Goal: Find specific page/section: Find specific page/section

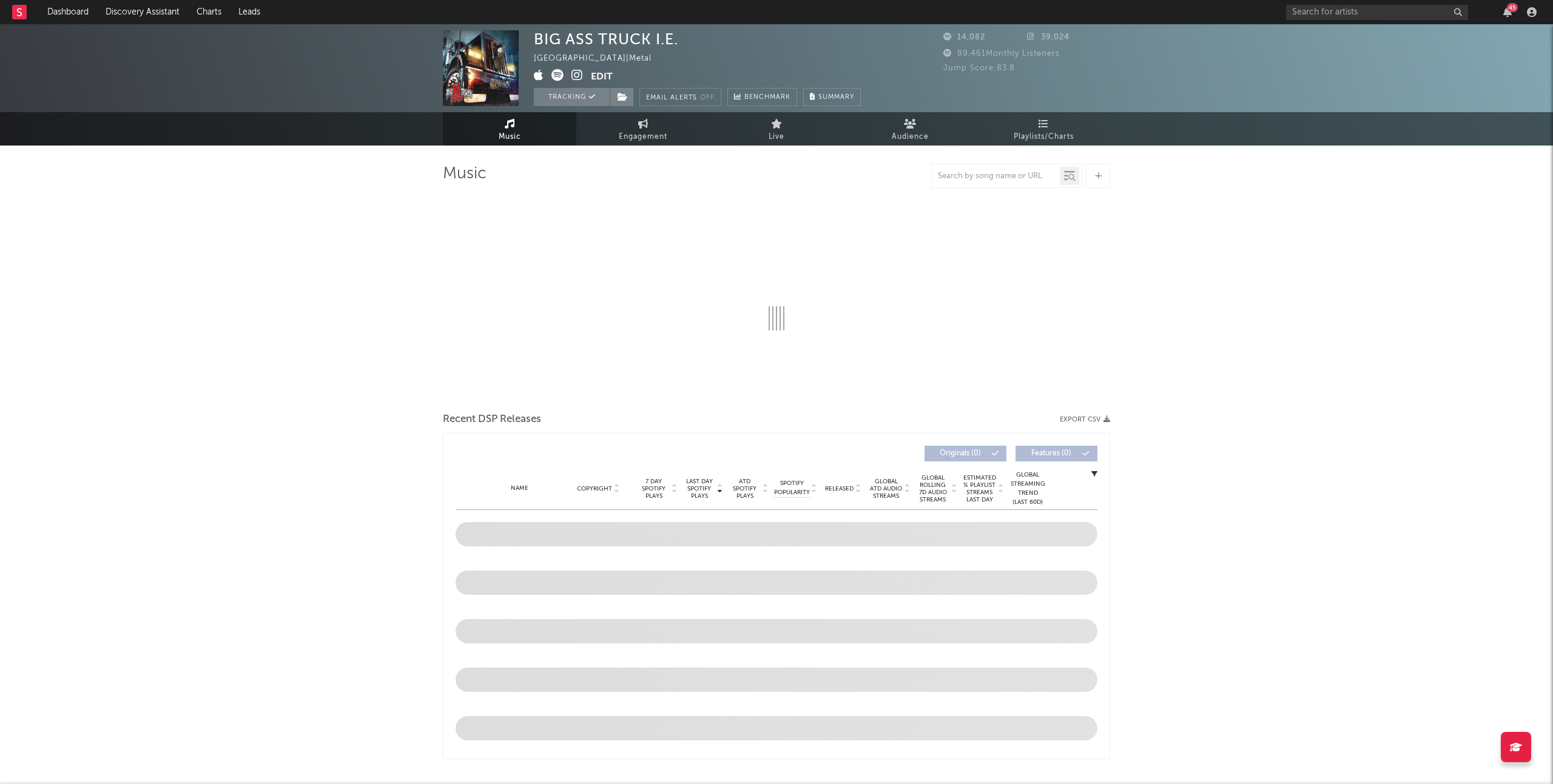
select select "6m"
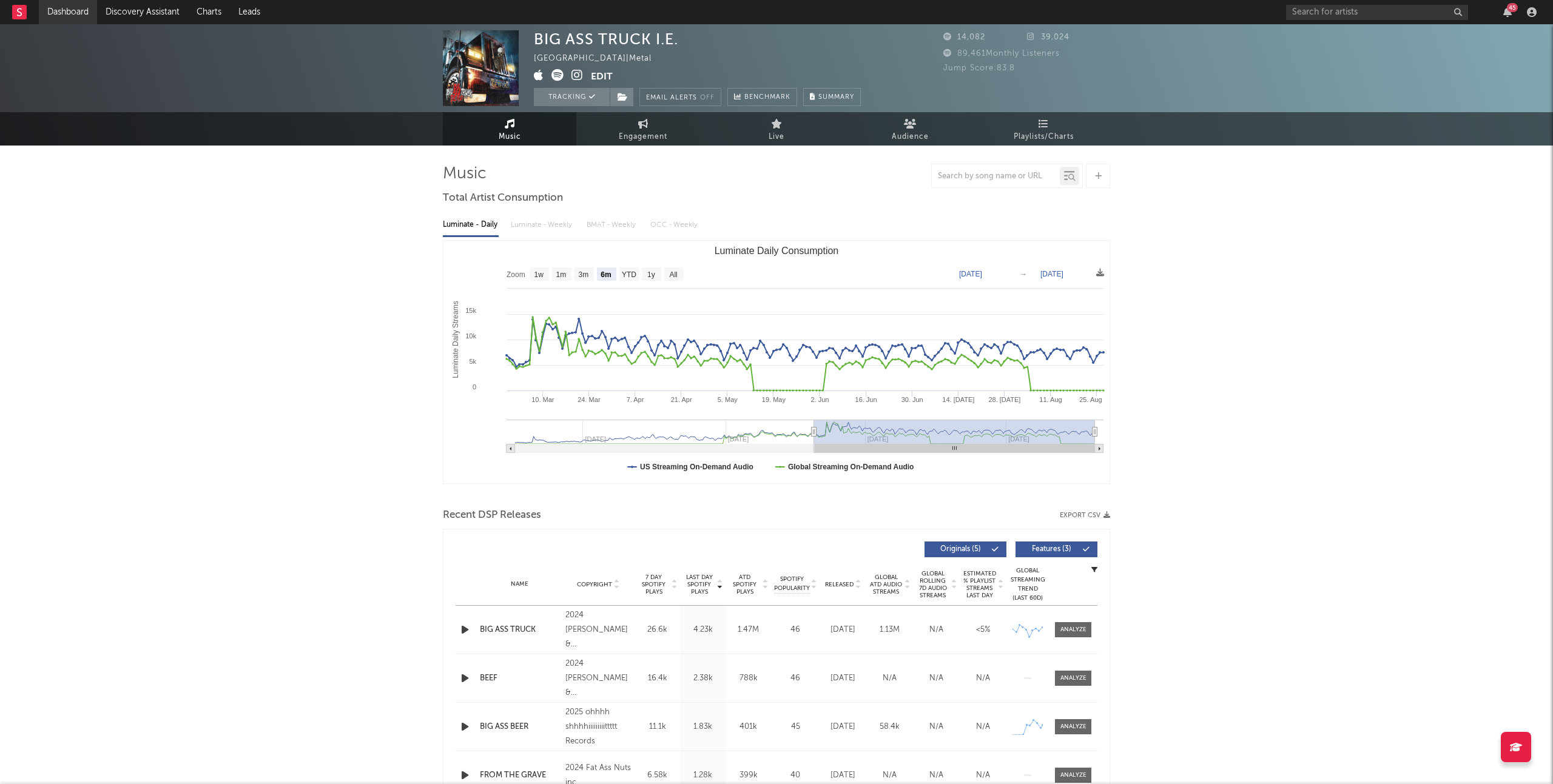
click at [60, 16] on link "Dashboard" at bounding box center [68, 12] width 58 height 24
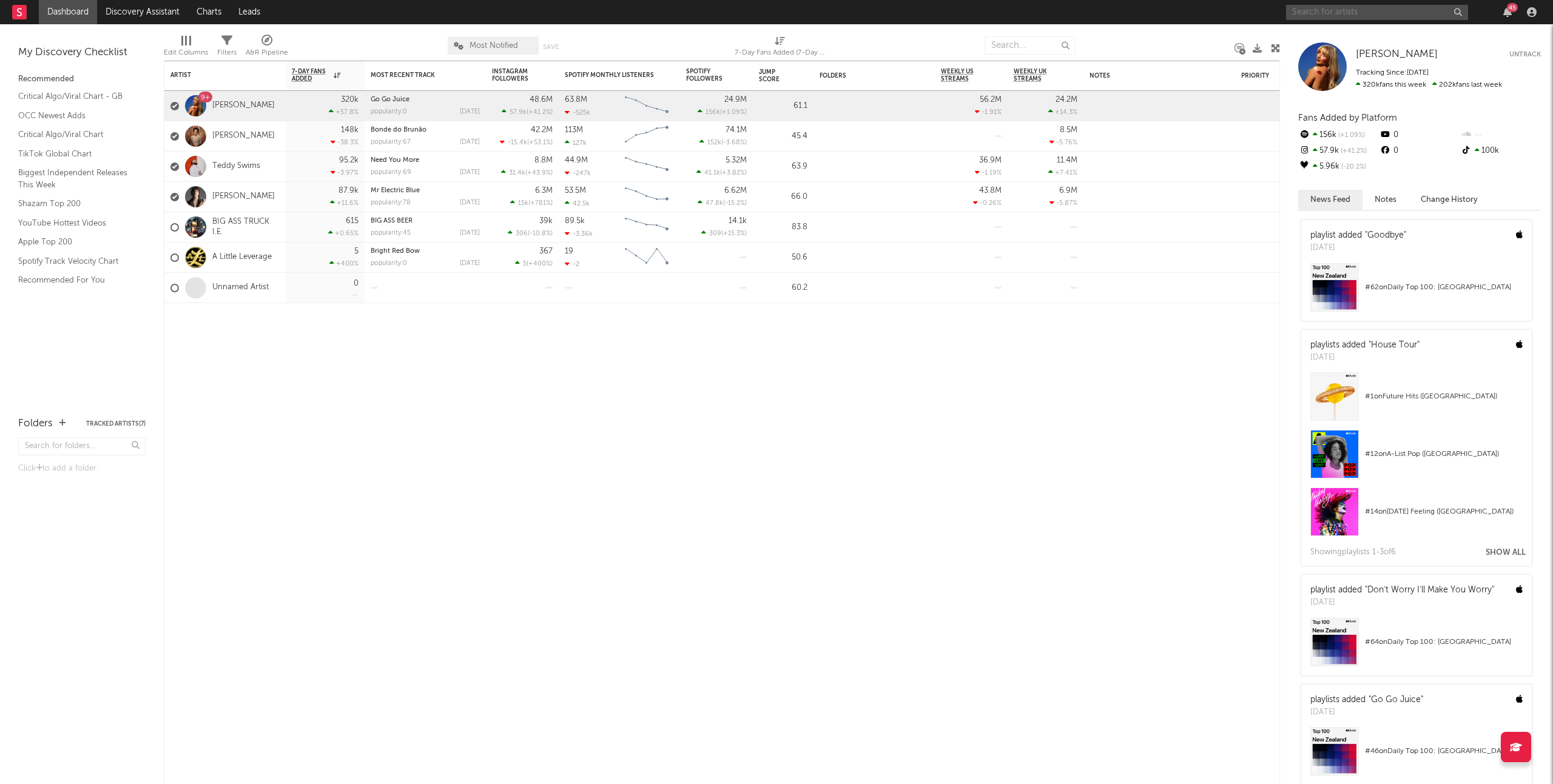
click at [1327, 15] on input "text" at bounding box center [1377, 12] width 182 height 15
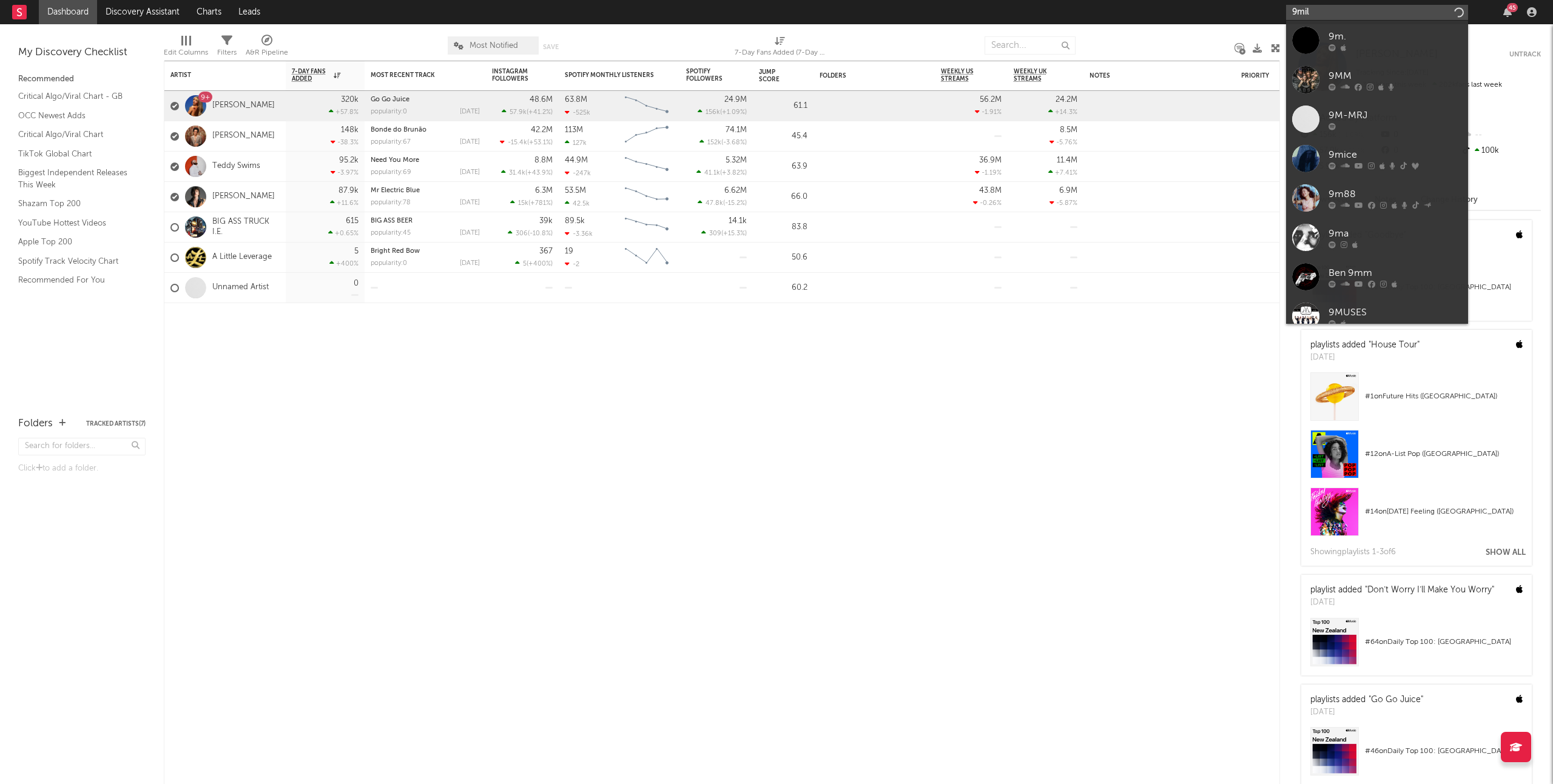
type input "9mill"
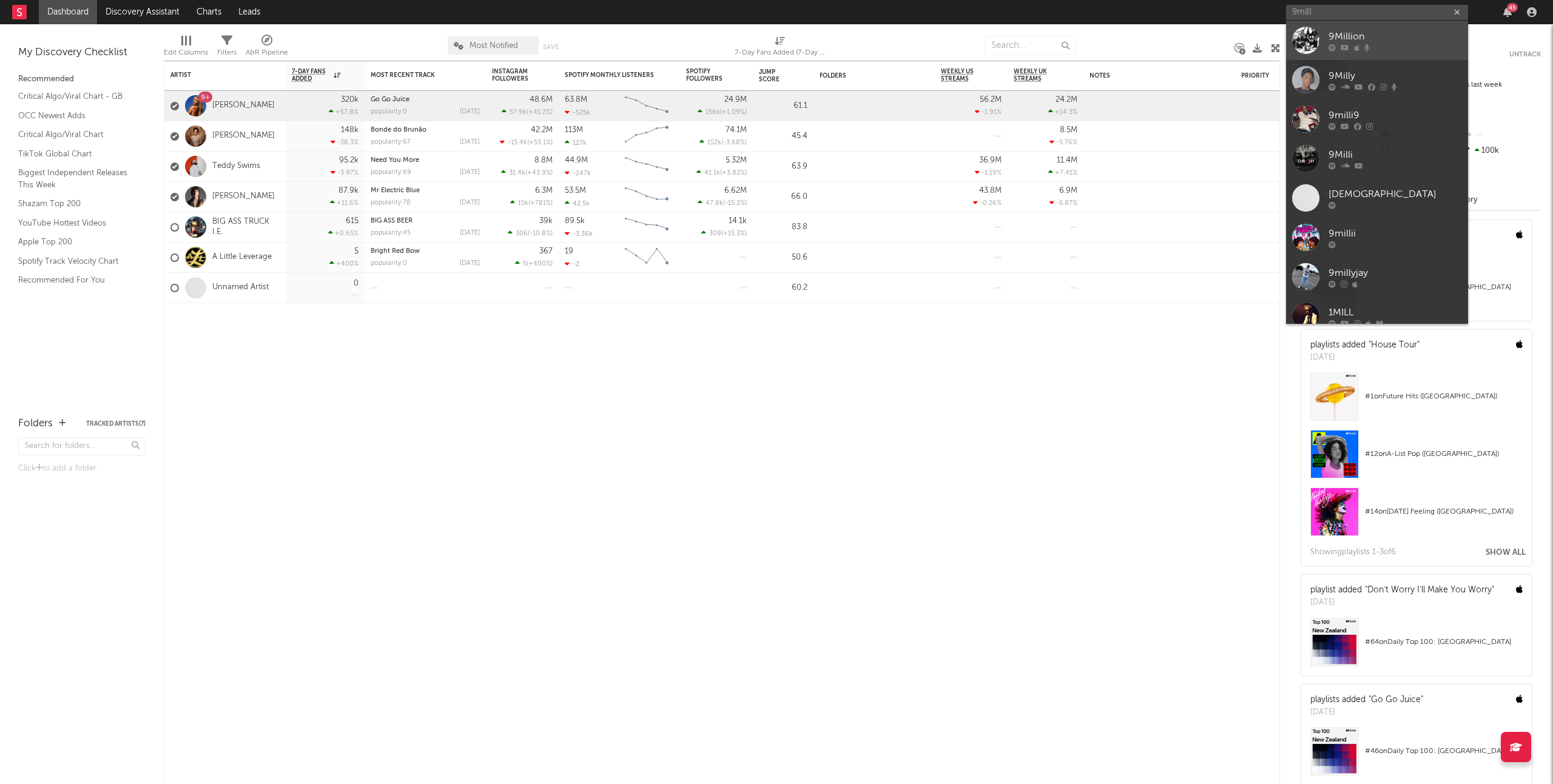
click at [1417, 49] on div at bounding box center [1395, 47] width 134 height 7
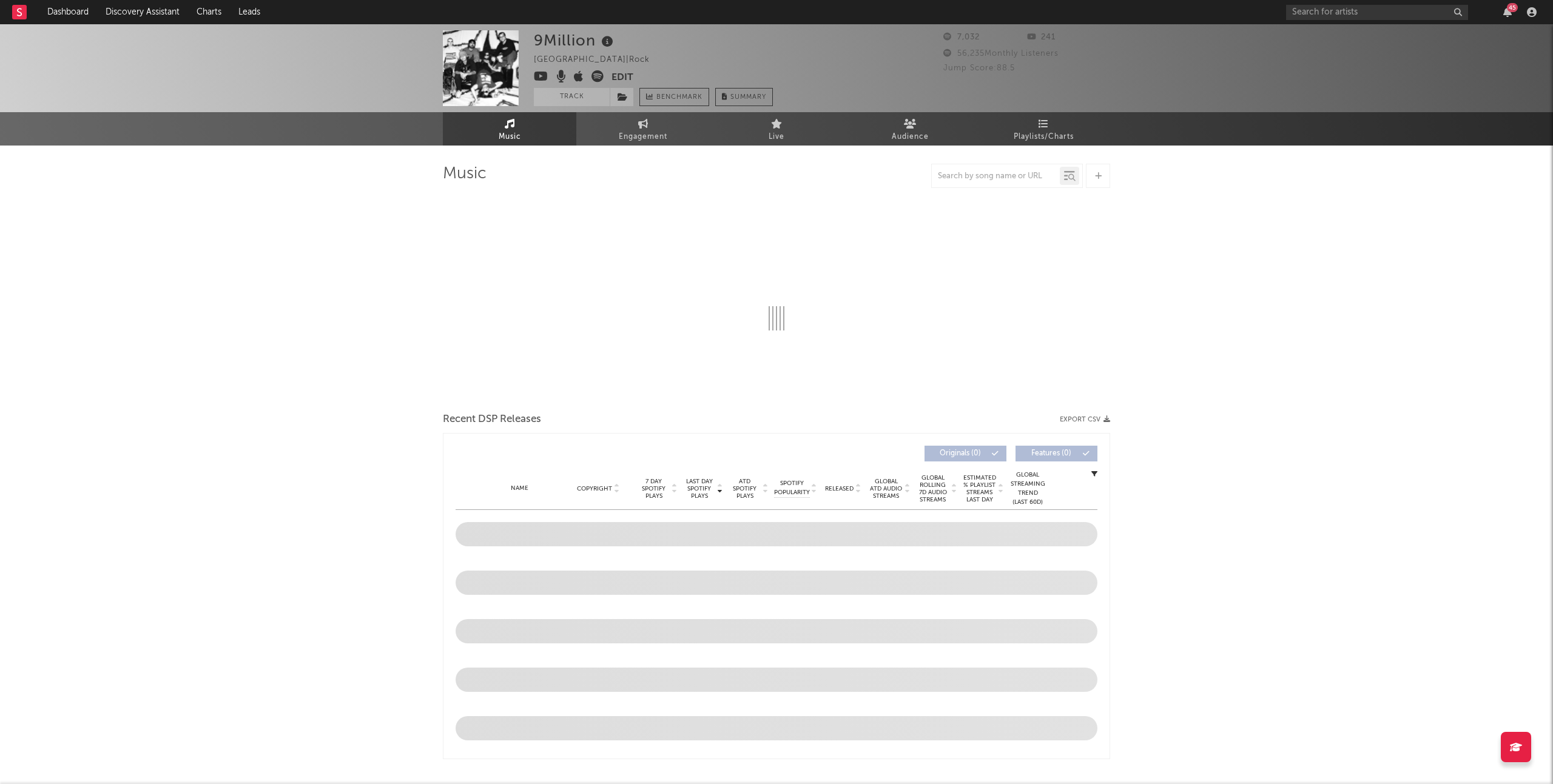
select select "6m"
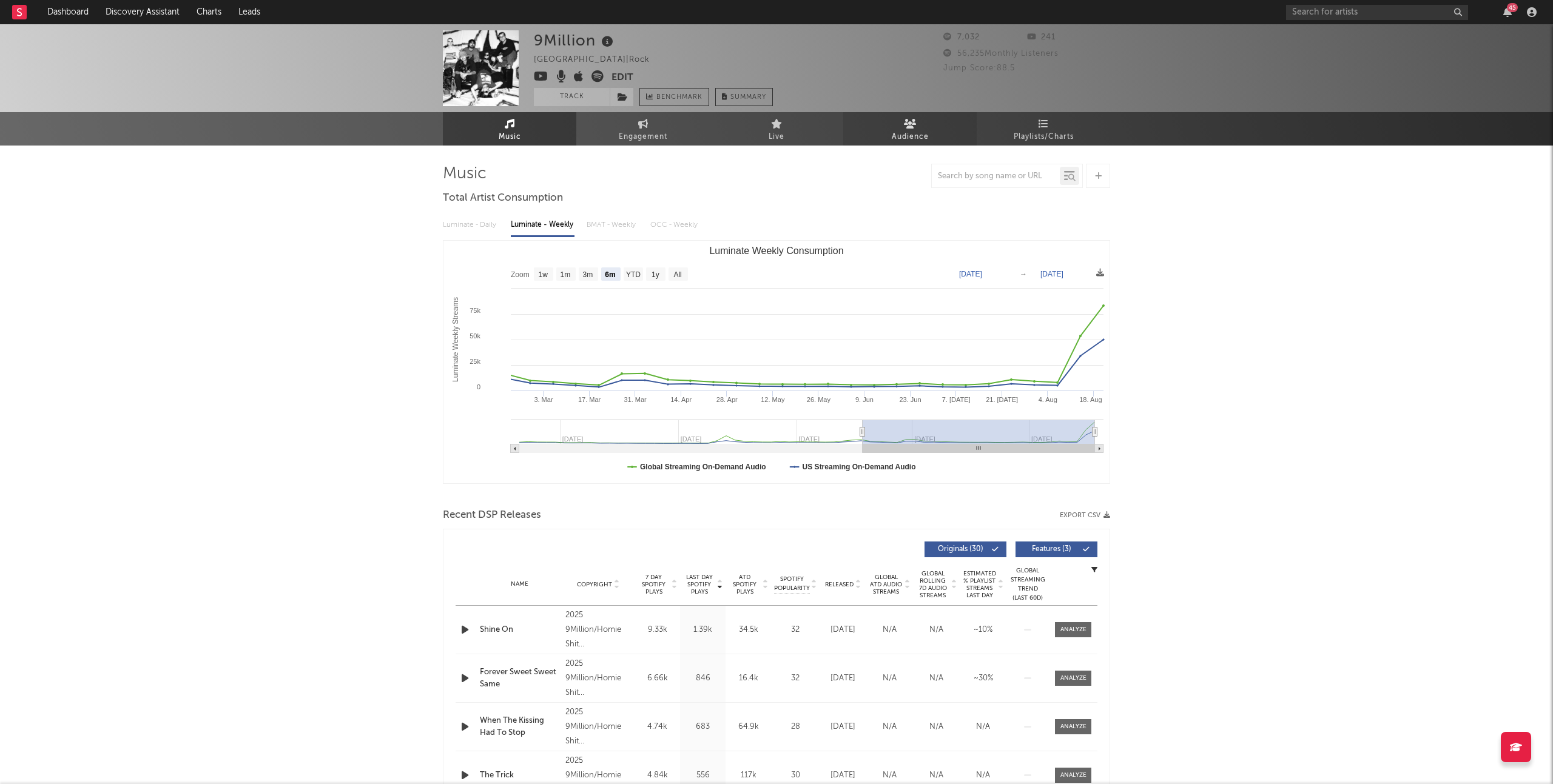
click at [920, 139] on span "Audience" at bounding box center [910, 136] width 37 height 14
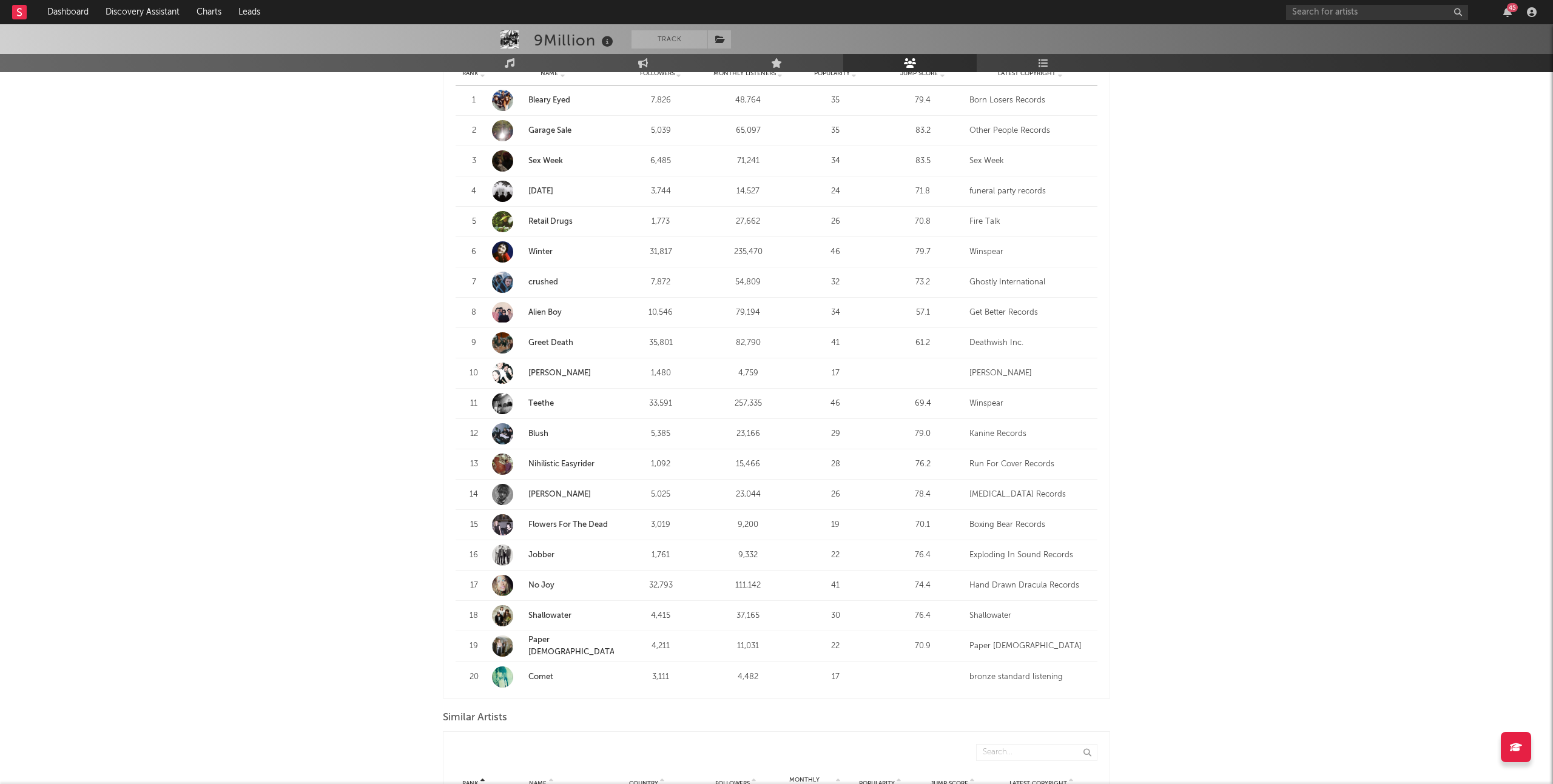
scroll to position [766, 0]
